Goal: Task Accomplishment & Management: Manage account settings

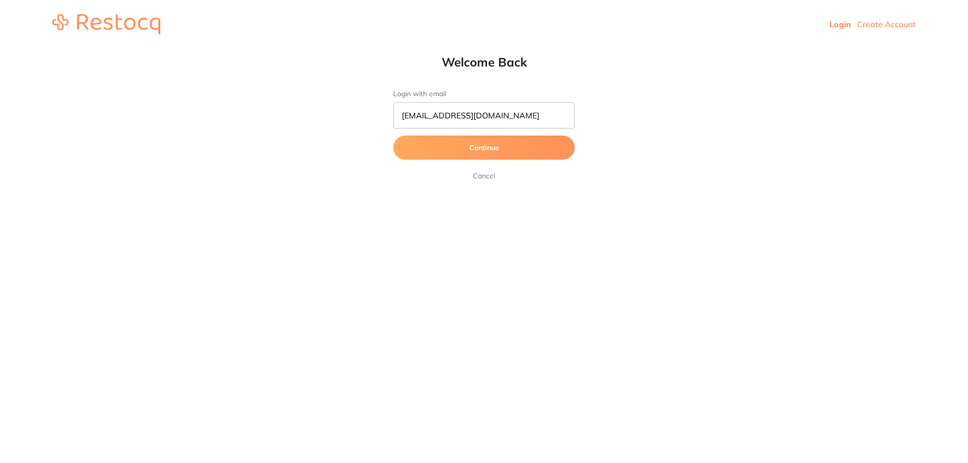
type input "[EMAIL_ADDRESS][DOMAIN_NAME]"
click at [393, 136] on button "Continue" at bounding box center [484, 148] width 182 height 24
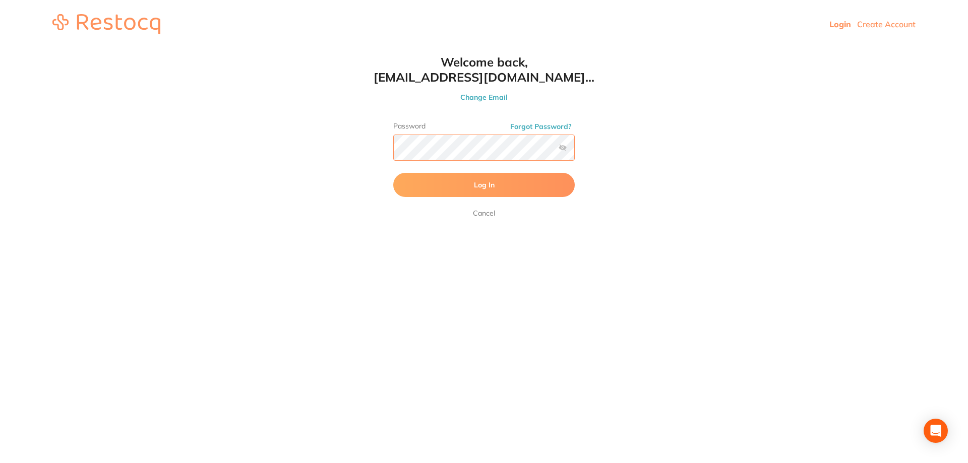
click at [393, 173] on button "Log In" at bounding box center [484, 185] width 182 height 24
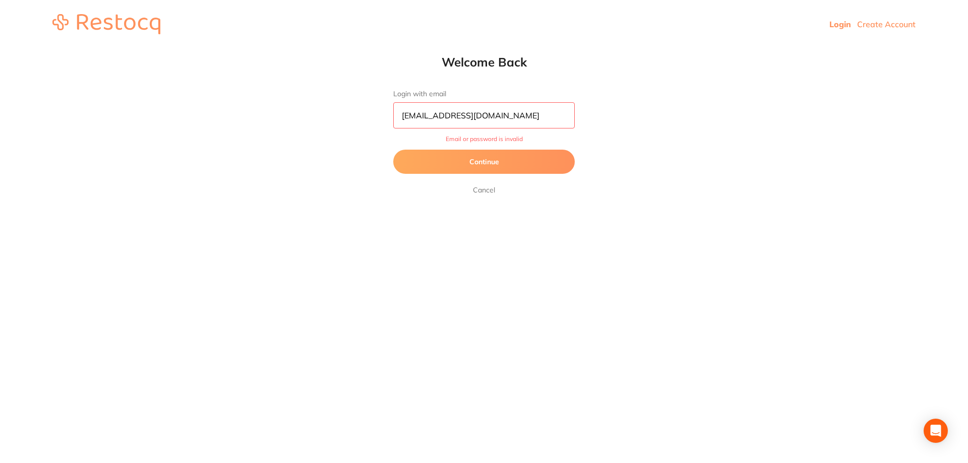
click at [518, 157] on button "Continue" at bounding box center [484, 162] width 182 height 24
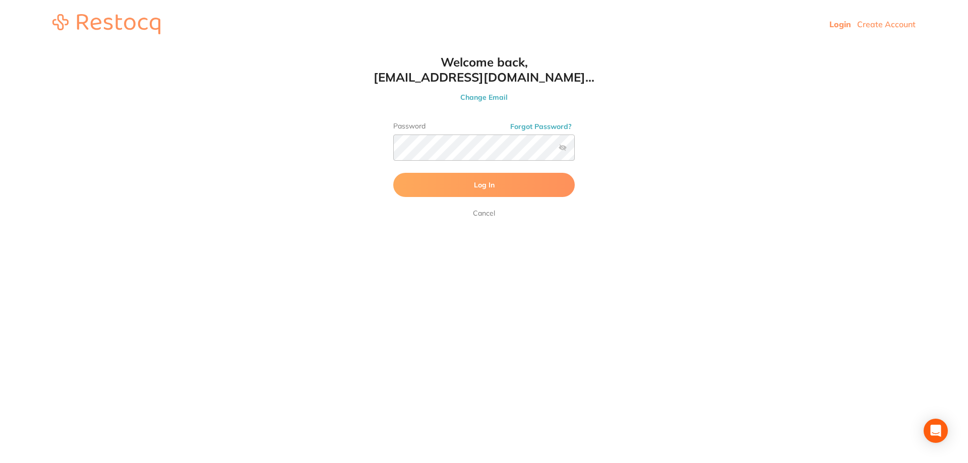
click at [563, 146] on label at bounding box center [563, 148] width 8 height 8
click at [575, 151] on input "checkbox" at bounding box center [575, 151] width 0 height 0
click at [480, 185] on span "Log In" at bounding box center [484, 185] width 21 height 9
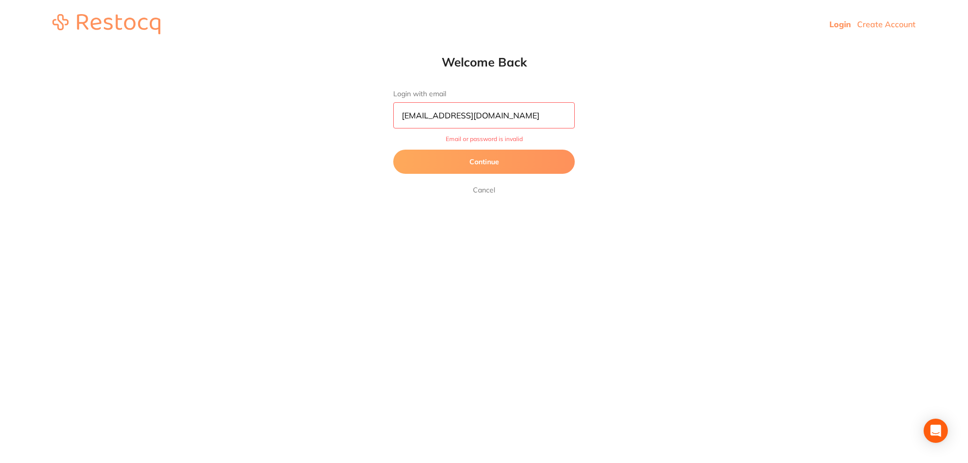
click at [522, 155] on button "Continue" at bounding box center [484, 162] width 182 height 24
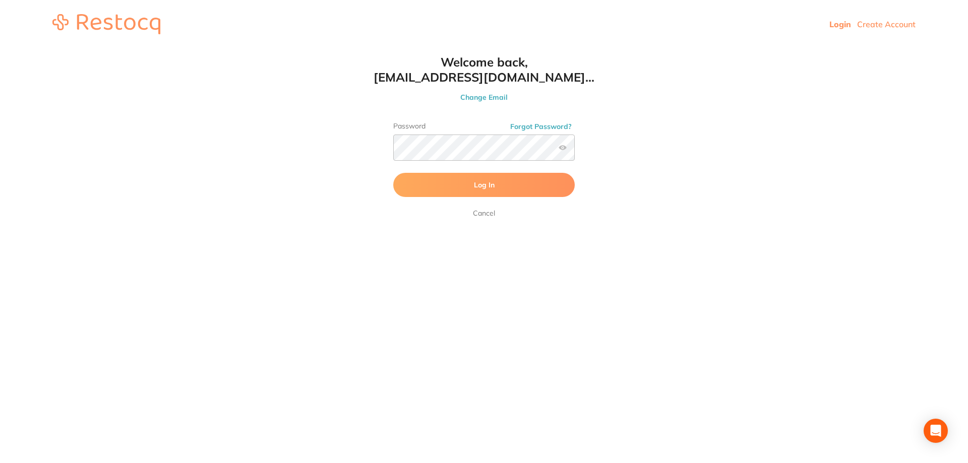
click at [424, 185] on button "Log In" at bounding box center [484, 185] width 182 height 24
